Goal: Task Accomplishment & Management: Manage account settings

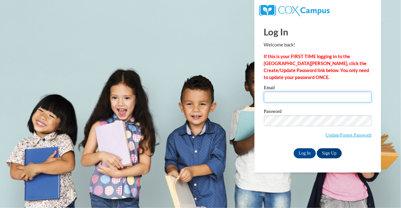
click at [302, 97] on input "Email" at bounding box center [317, 97] width 107 height 11
type input "j00091724@students.jsums.edu"
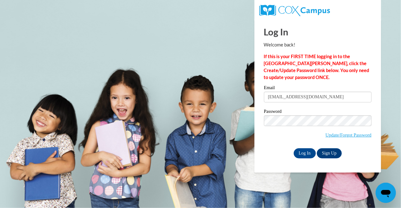
click at [279, 146] on div "Email j00091724@students.jsums.edu Password Update/Forgot Password Log In Sign …" at bounding box center [317, 121] width 107 height 73
click at [302, 153] on input "Log In" at bounding box center [304, 153] width 22 height 10
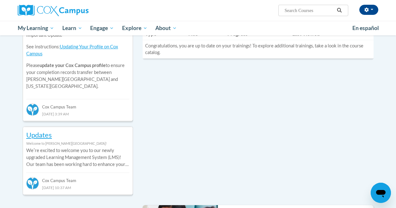
scroll to position [253, 0]
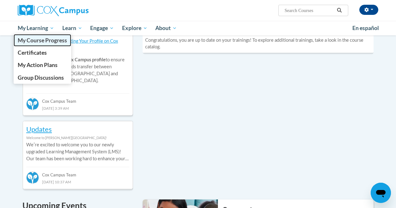
click at [46, 41] on span "My Course Progress" at bounding box center [42, 40] width 49 height 7
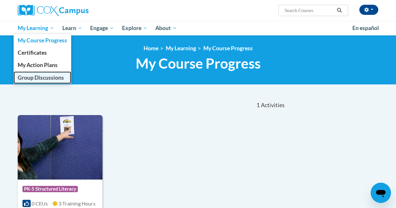
click at [45, 79] on span "Group Discussions" at bounding box center [41, 77] width 46 height 7
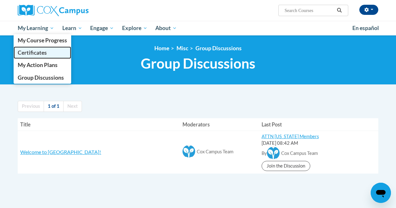
click at [33, 53] on span "Certificates" at bounding box center [32, 52] width 29 height 7
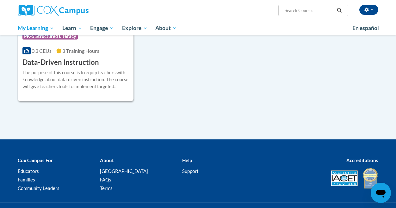
scroll to position [95, 0]
